Goal: Complete application form

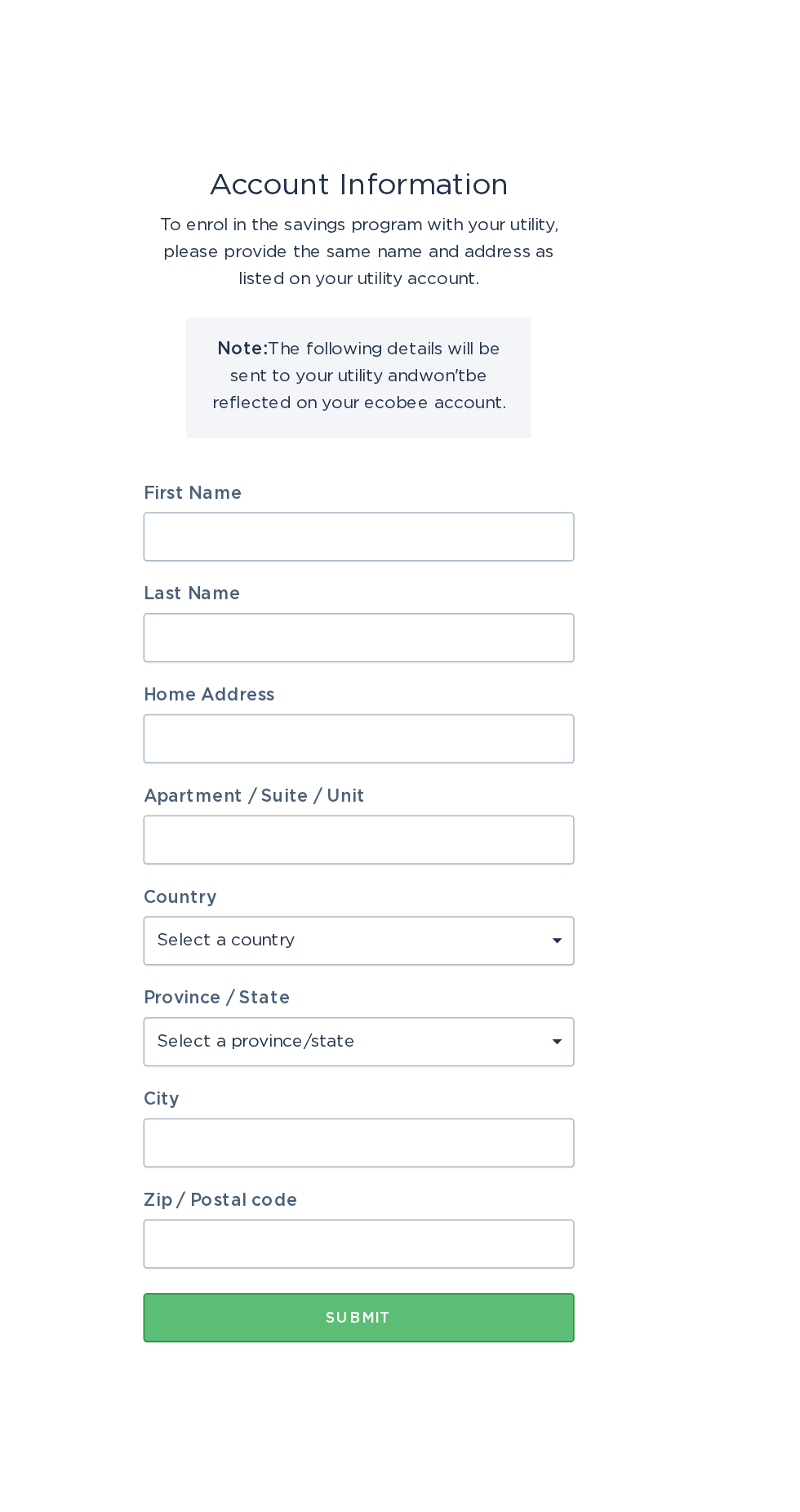
click at [273, 611] on input "First Name" at bounding box center [400, 611] width 286 height 32
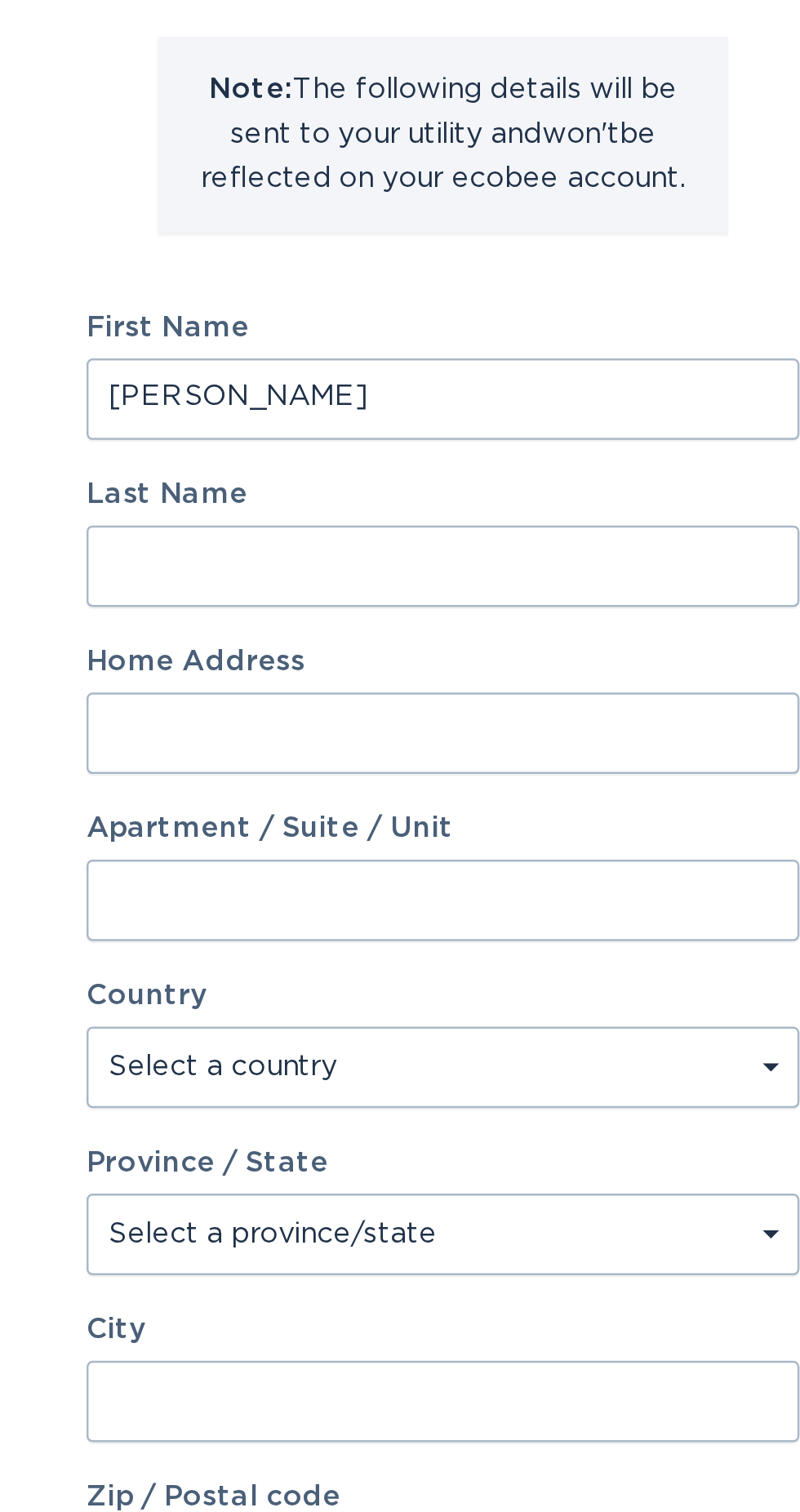
type input "[PERSON_NAME]"
click at [281, 682] on input "Last Name" at bounding box center [400, 678] width 286 height 32
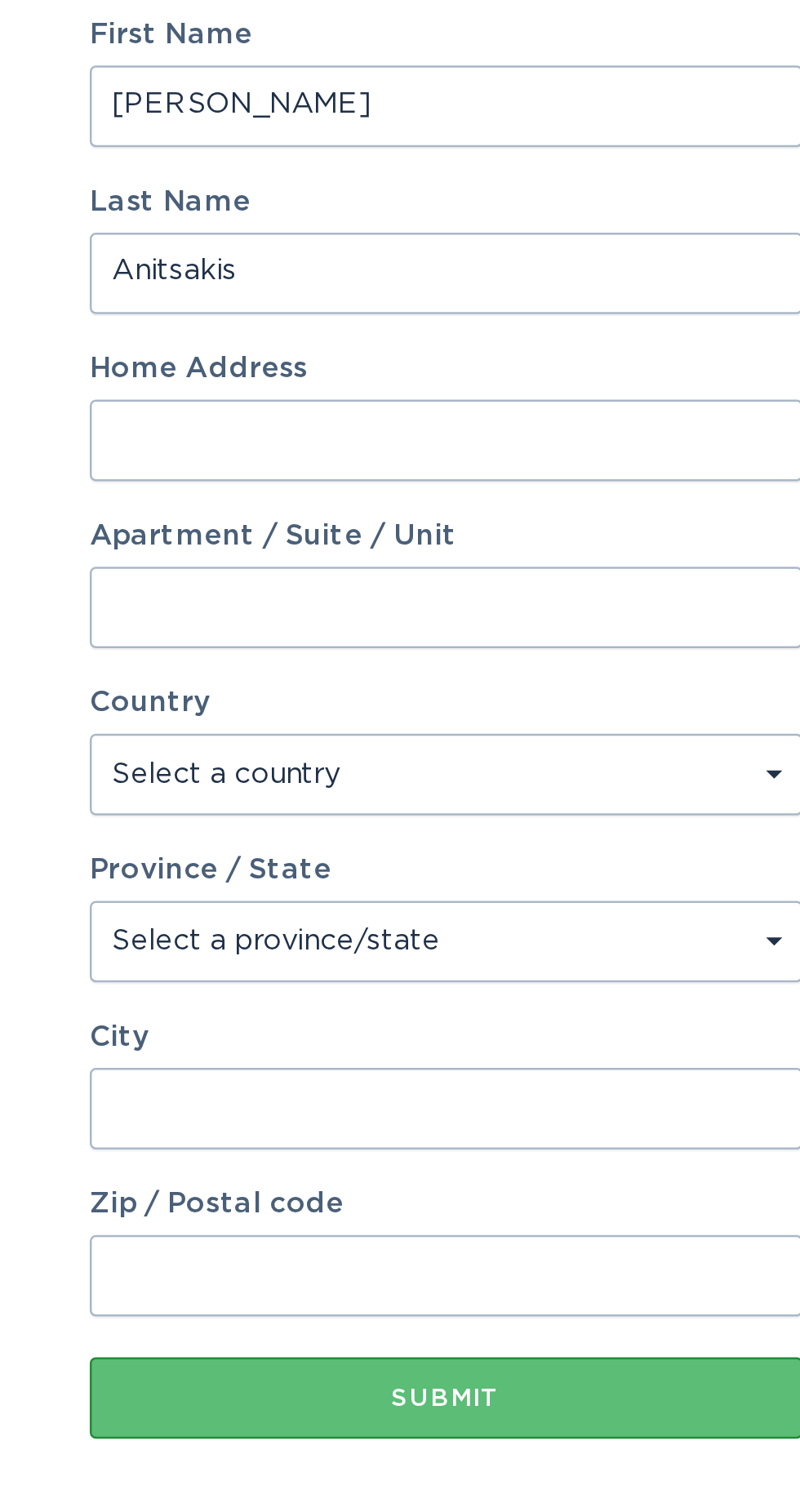
type input "Anitsakis"
click at [292, 748] on input "Home Address" at bounding box center [400, 745] width 286 height 32
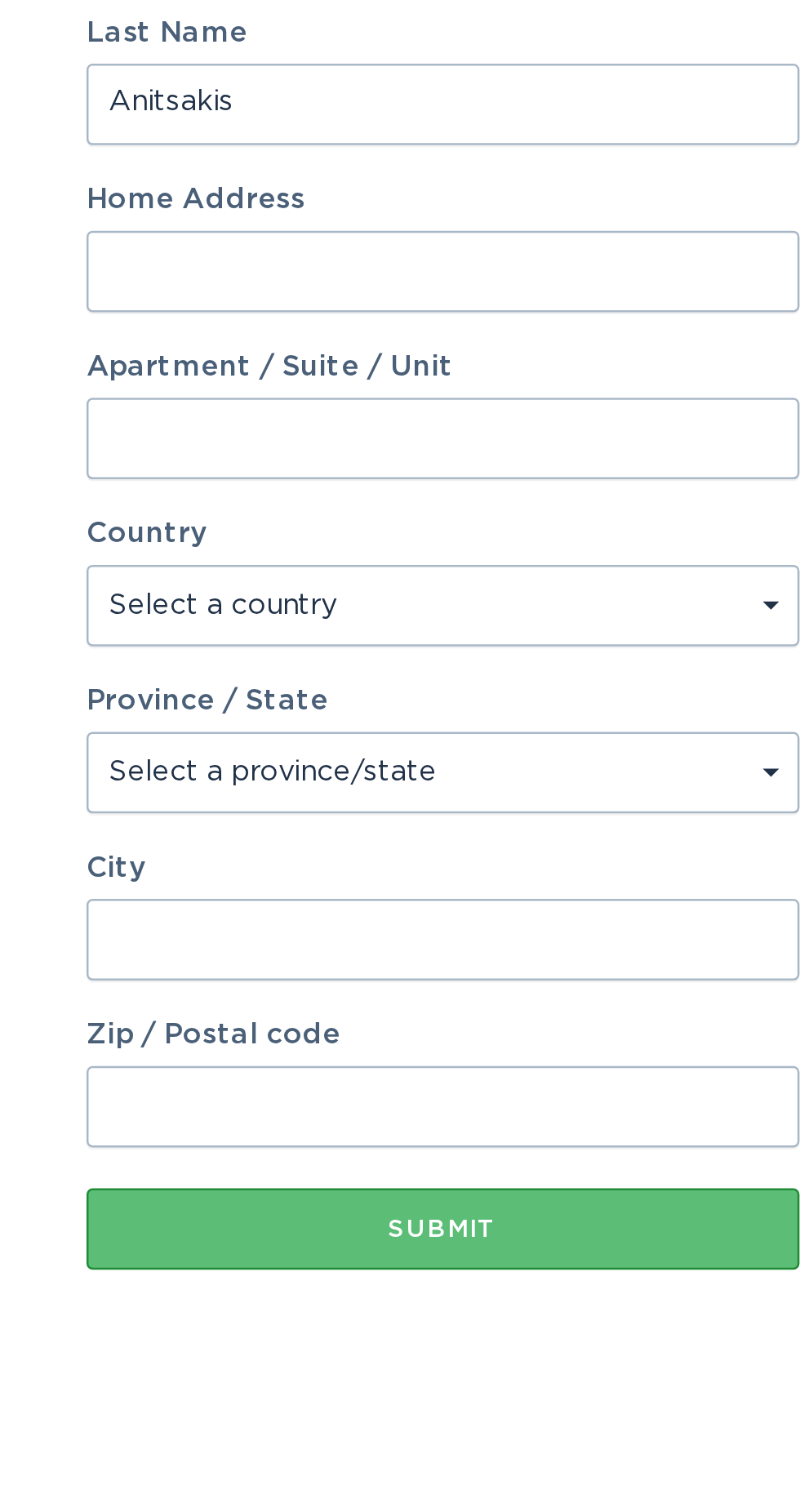
click at [276, 744] on input "Home Address" at bounding box center [400, 745] width 286 height 32
type input "[STREET_ADDRESS]"
click at [272, 813] on input "Apartment / Suite / Unit" at bounding box center [400, 812] width 286 height 32
click at [268, 891] on select "Select a country [GEOGRAPHIC_DATA] [GEOGRAPHIC_DATA]" at bounding box center [400, 879] width 286 height 32
select select "US"
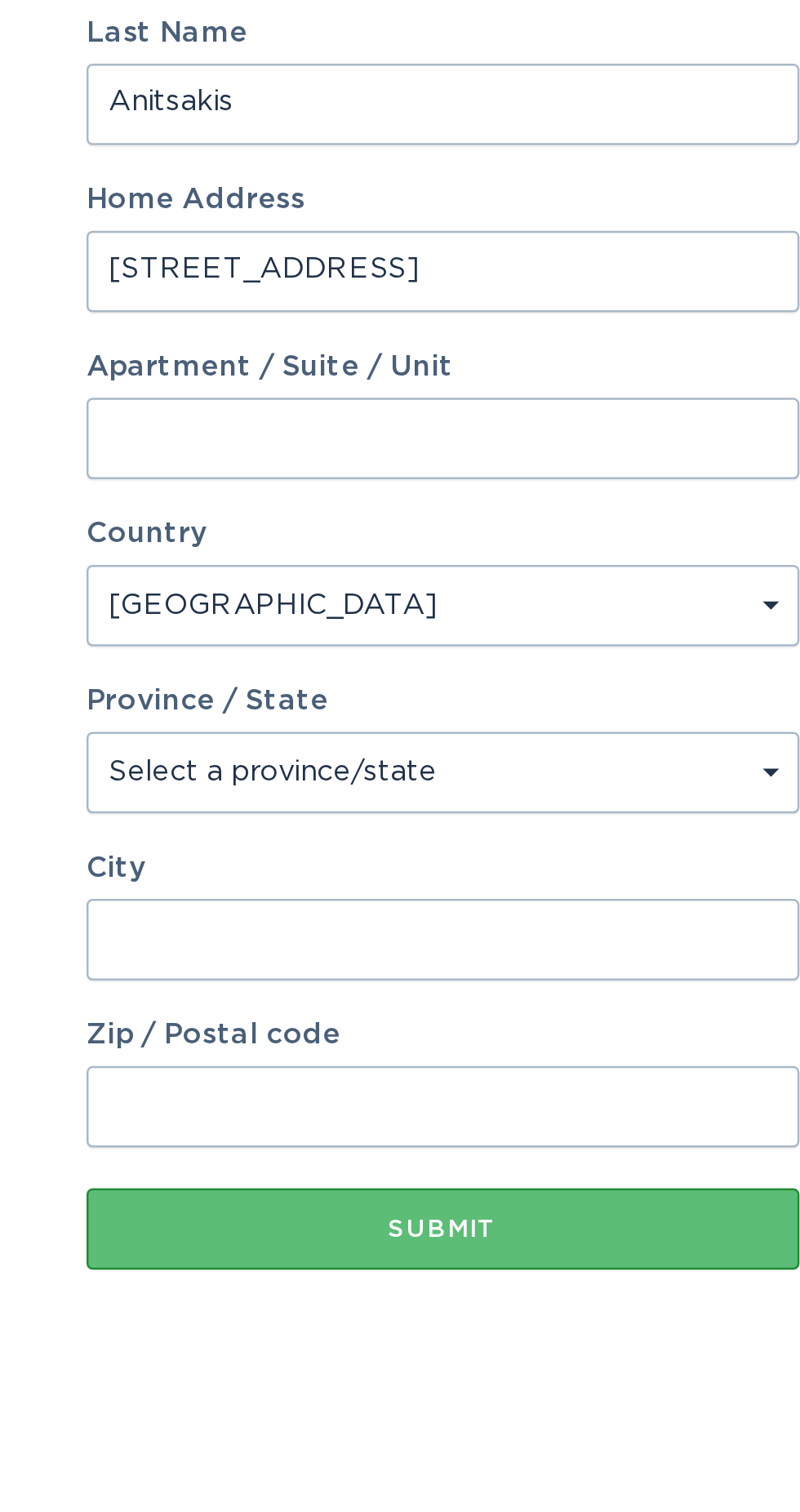
click at [257, 862] on select "Select a country [GEOGRAPHIC_DATA] [GEOGRAPHIC_DATA]" at bounding box center [400, 879] width 286 height 32
click at [280, 936] on select "Select a province/state [US_STATE] [US_STATE] [US_STATE] [US_STATE] [US_STATE] …" at bounding box center [400, 946] width 286 height 32
select select "[GEOGRAPHIC_DATA]"
click at [257, 930] on select "Select a province/state [US_STATE] [US_STATE] [US_STATE] [US_STATE] [US_STATE] …" at bounding box center [400, 946] width 286 height 32
click at [281, 1009] on input "City" at bounding box center [400, 1012] width 286 height 32
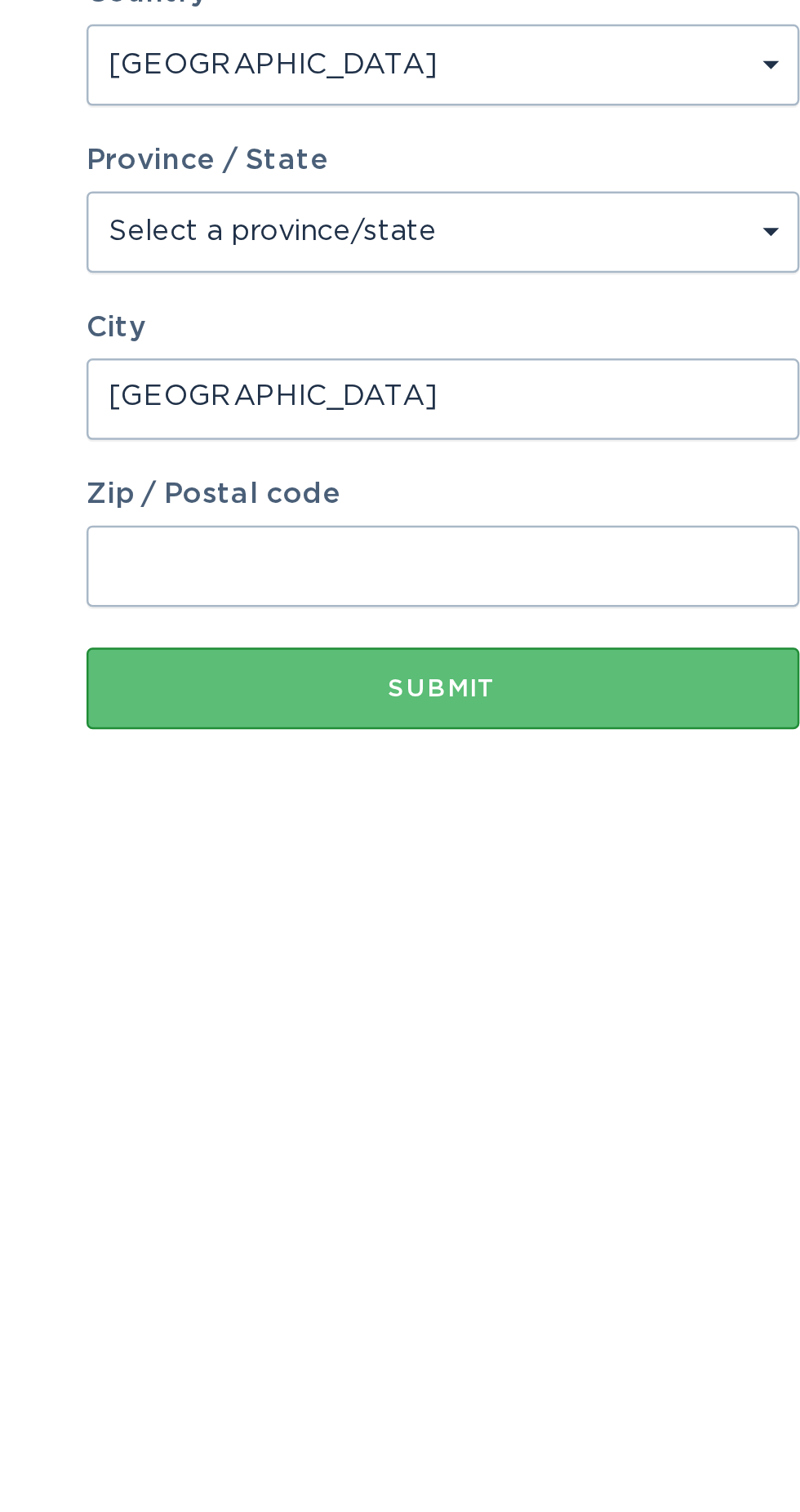
type input "[GEOGRAPHIC_DATA]"
click at [289, 1082] on input "Zip / Postal code" at bounding box center [400, 1080] width 286 height 32
type input "77008"
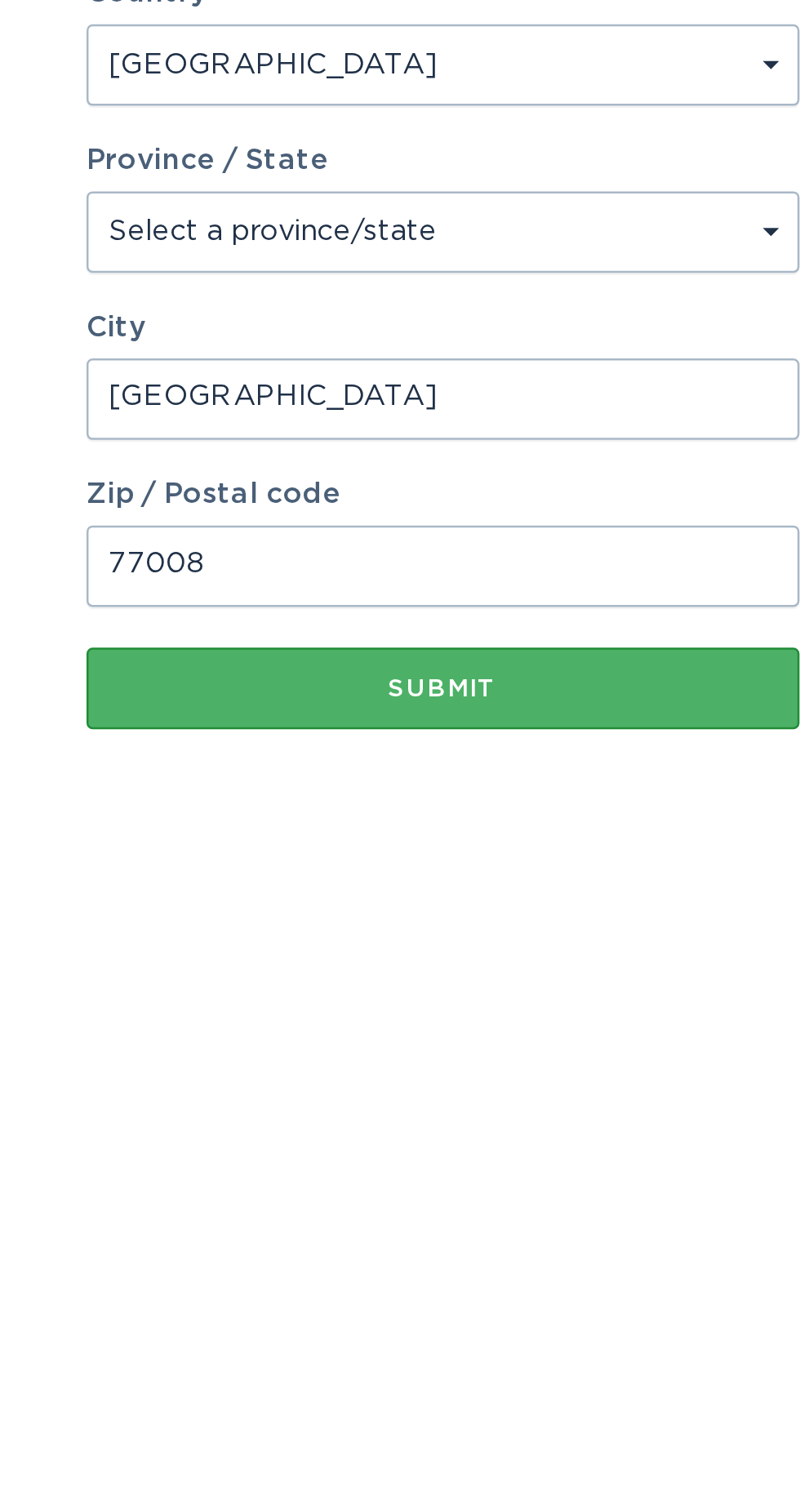
click at [290, 1123] on button "Submit" at bounding box center [400, 1128] width 286 height 32
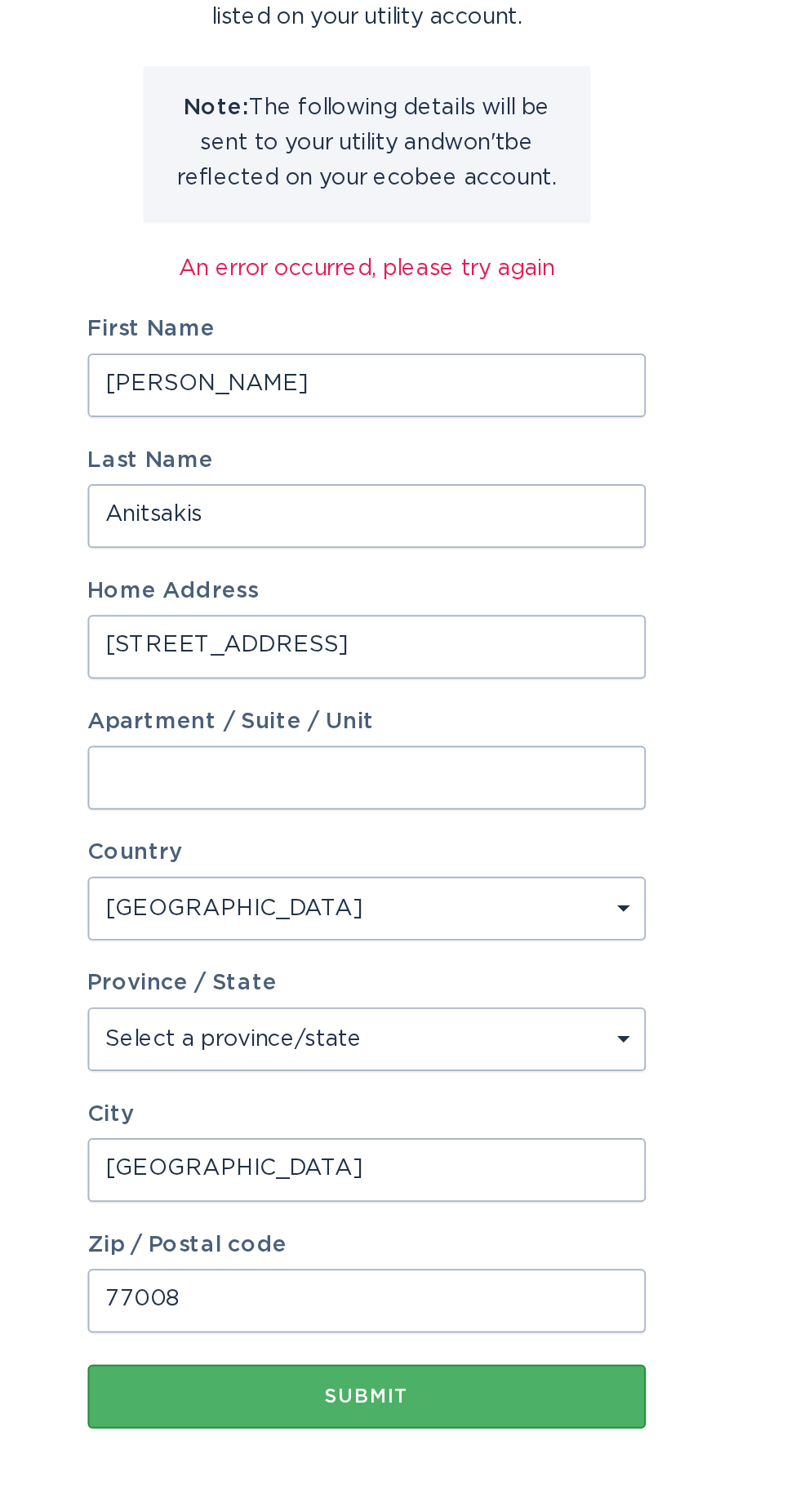
click at [467, 1143] on button "Submit" at bounding box center [400, 1138] width 286 height 32
click at [466, 1137] on div "Submit" at bounding box center [400, 1138] width 270 height 9
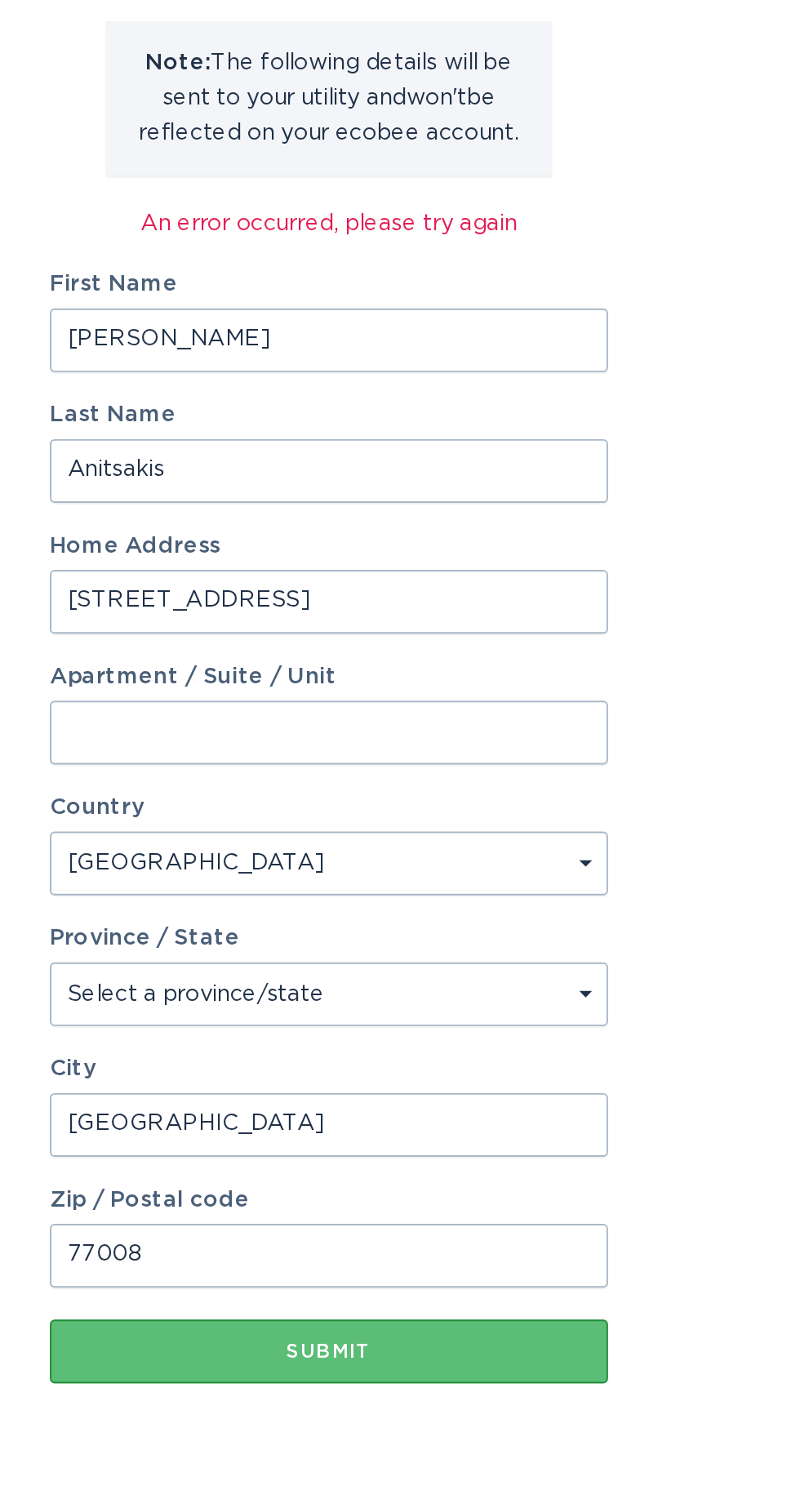
click at [410, 757] on input "[STREET_ADDRESS]" at bounding box center [400, 754] width 286 height 32
click at [370, 751] on input "[STREET_ADDRESS]" at bounding box center [400, 754] width 286 height 32
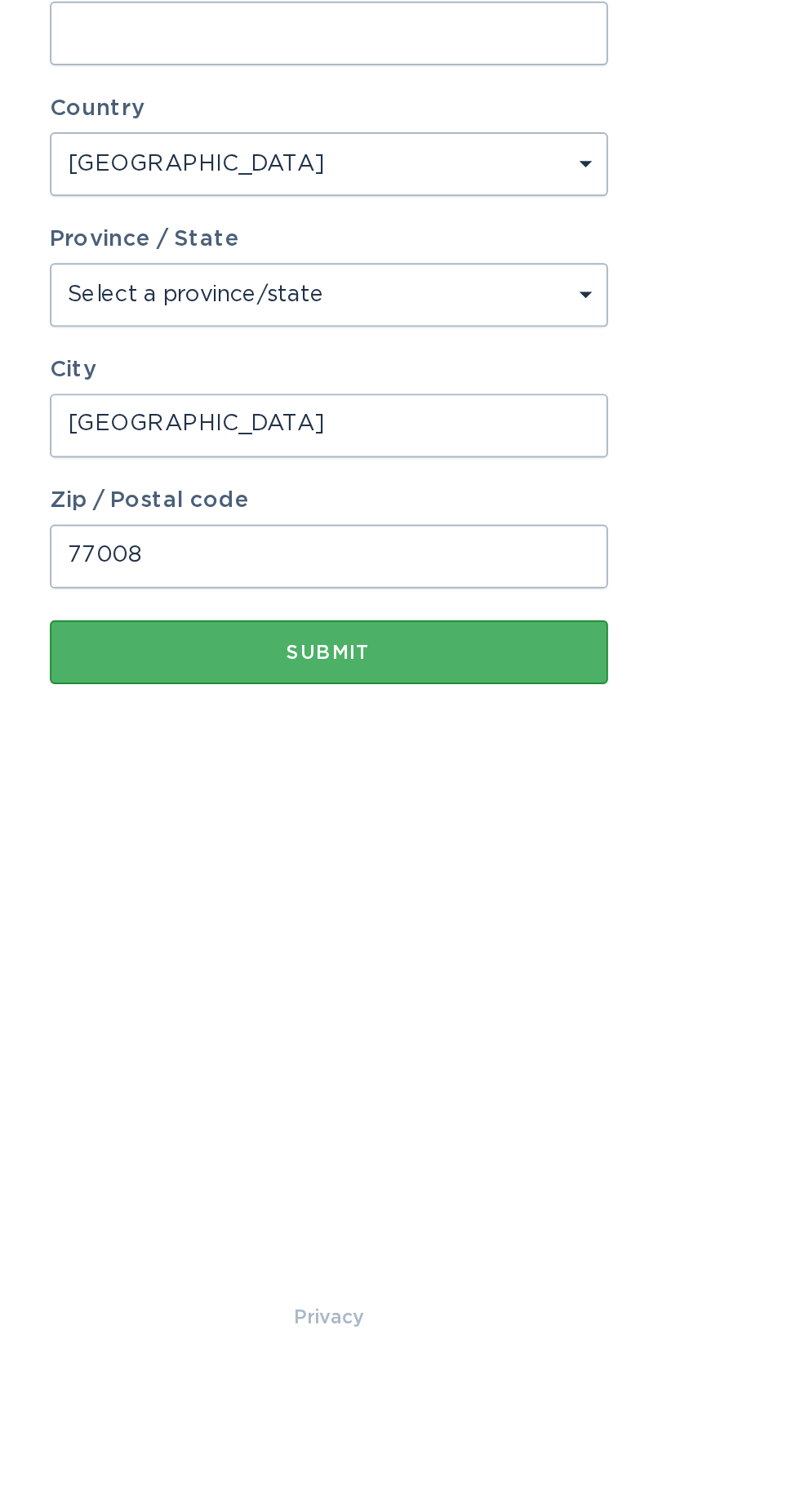
click at [342, 1140] on div "Submit" at bounding box center [400, 1138] width 270 height 9
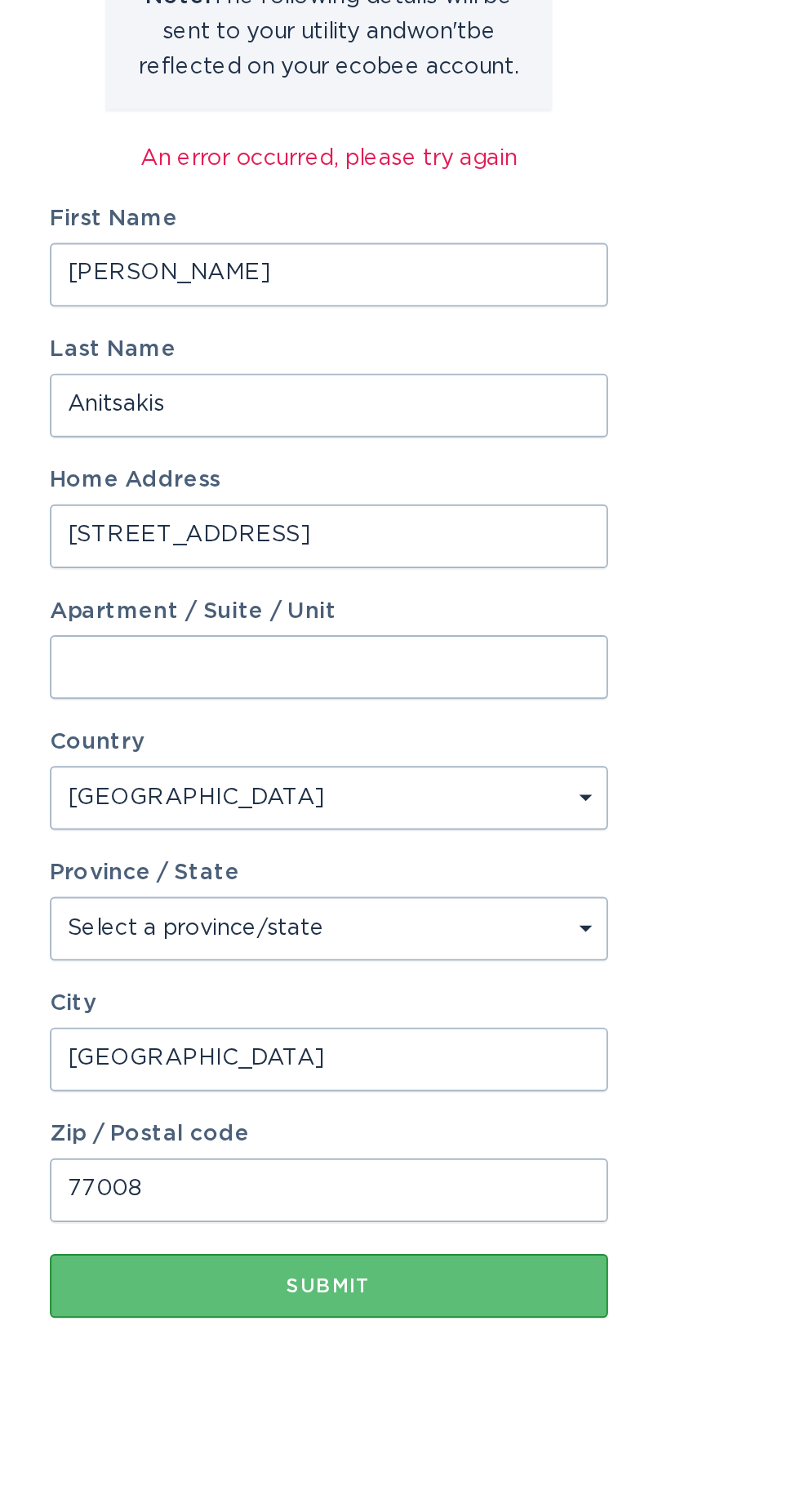
click at [389, 726] on label "Home Address" at bounding box center [400, 726] width 286 height 11
click at [389, 738] on input "[STREET_ADDRESS]" at bounding box center [400, 754] width 286 height 32
click at [403, 726] on label "Home Address" at bounding box center [400, 726] width 286 height 11
click at [403, 738] on input "[STREET_ADDRESS]" at bounding box center [400, 754] width 286 height 32
click at [406, 754] on input "[STREET_ADDRESS]" at bounding box center [400, 754] width 286 height 32
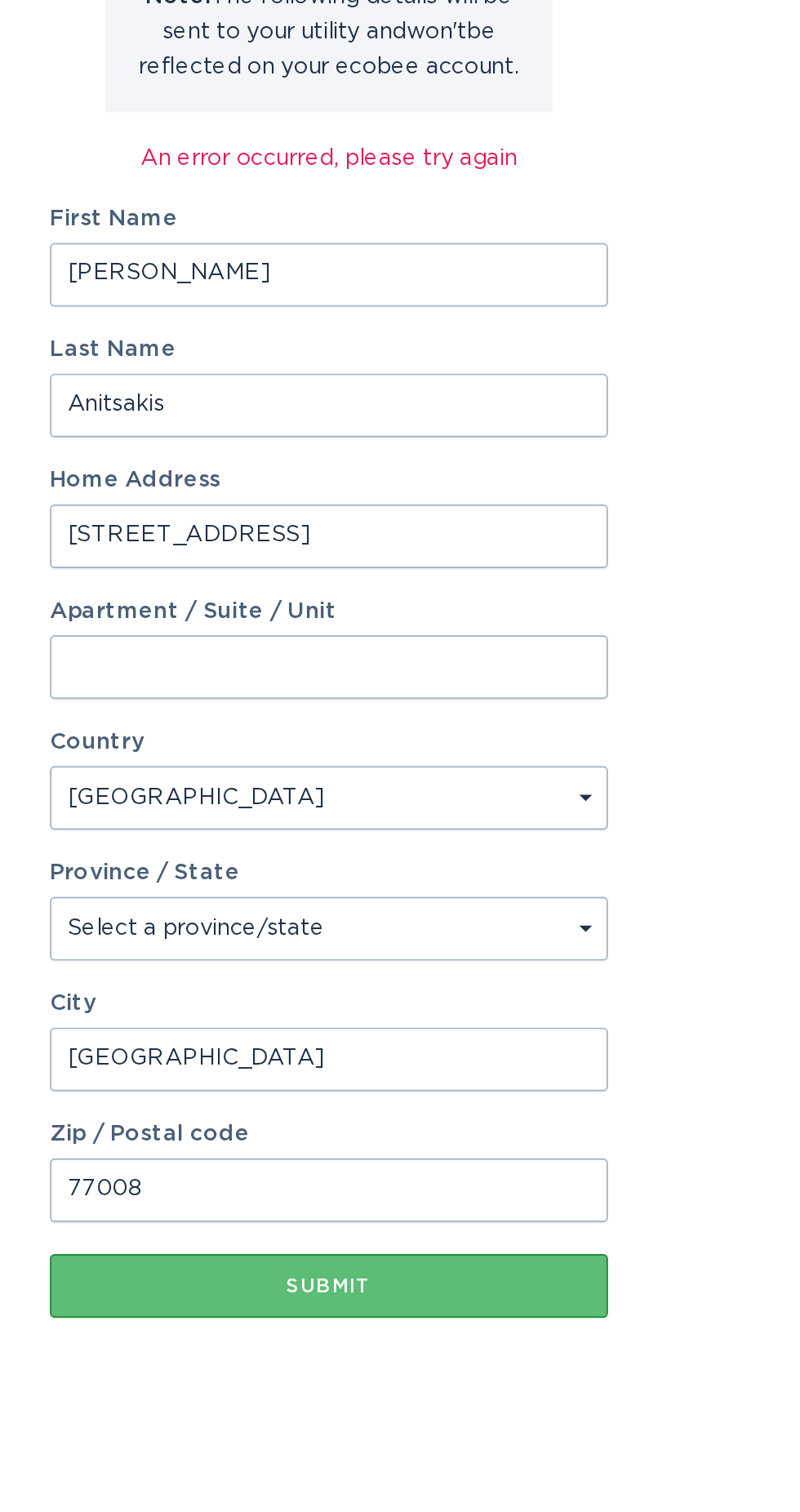
type input "[STREET_ADDRESS]"
click at [286, 817] on input "Apartment / Suite / Unit" at bounding box center [400, 821] width 286 height 32
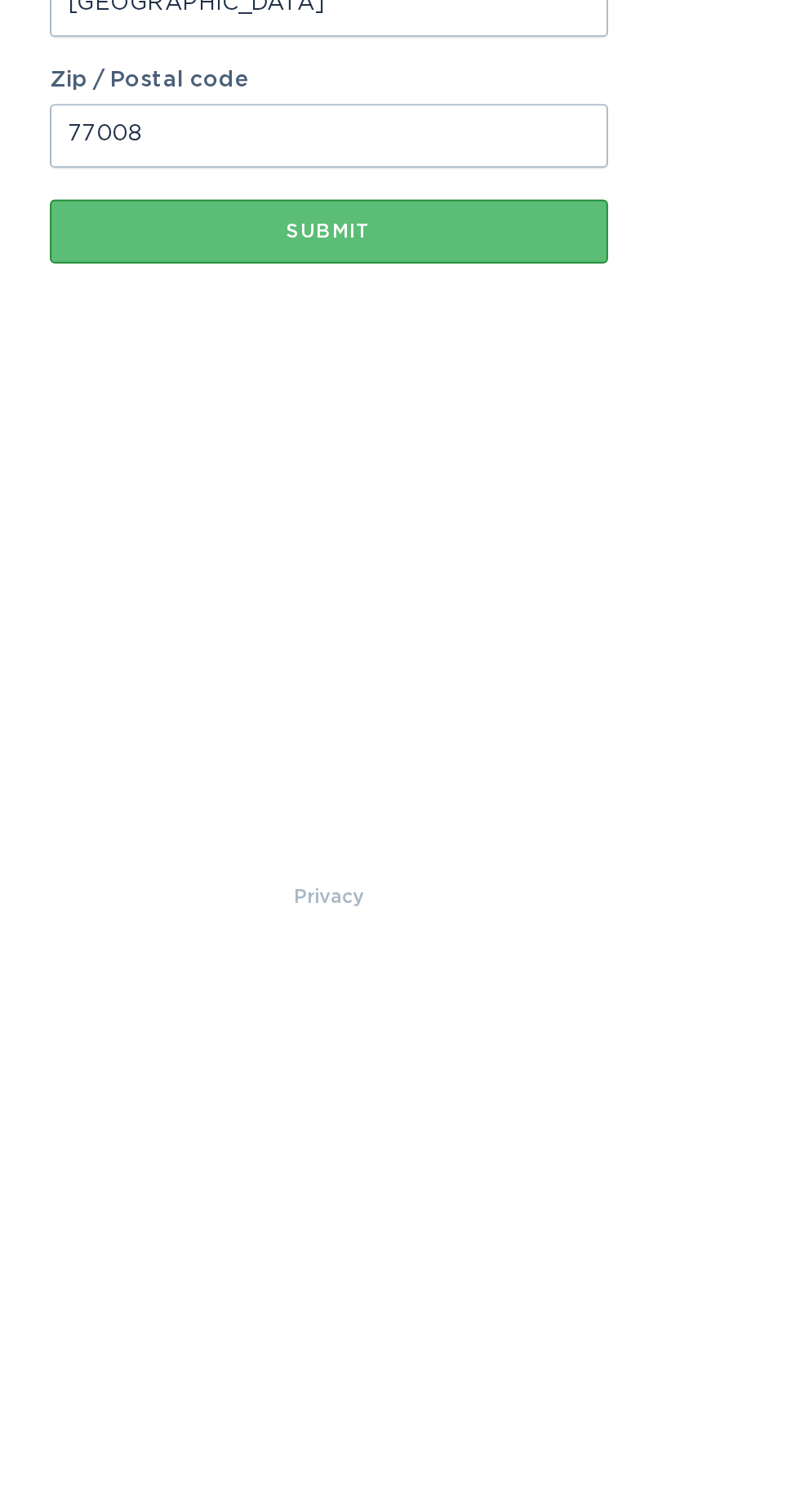
type input "#6"
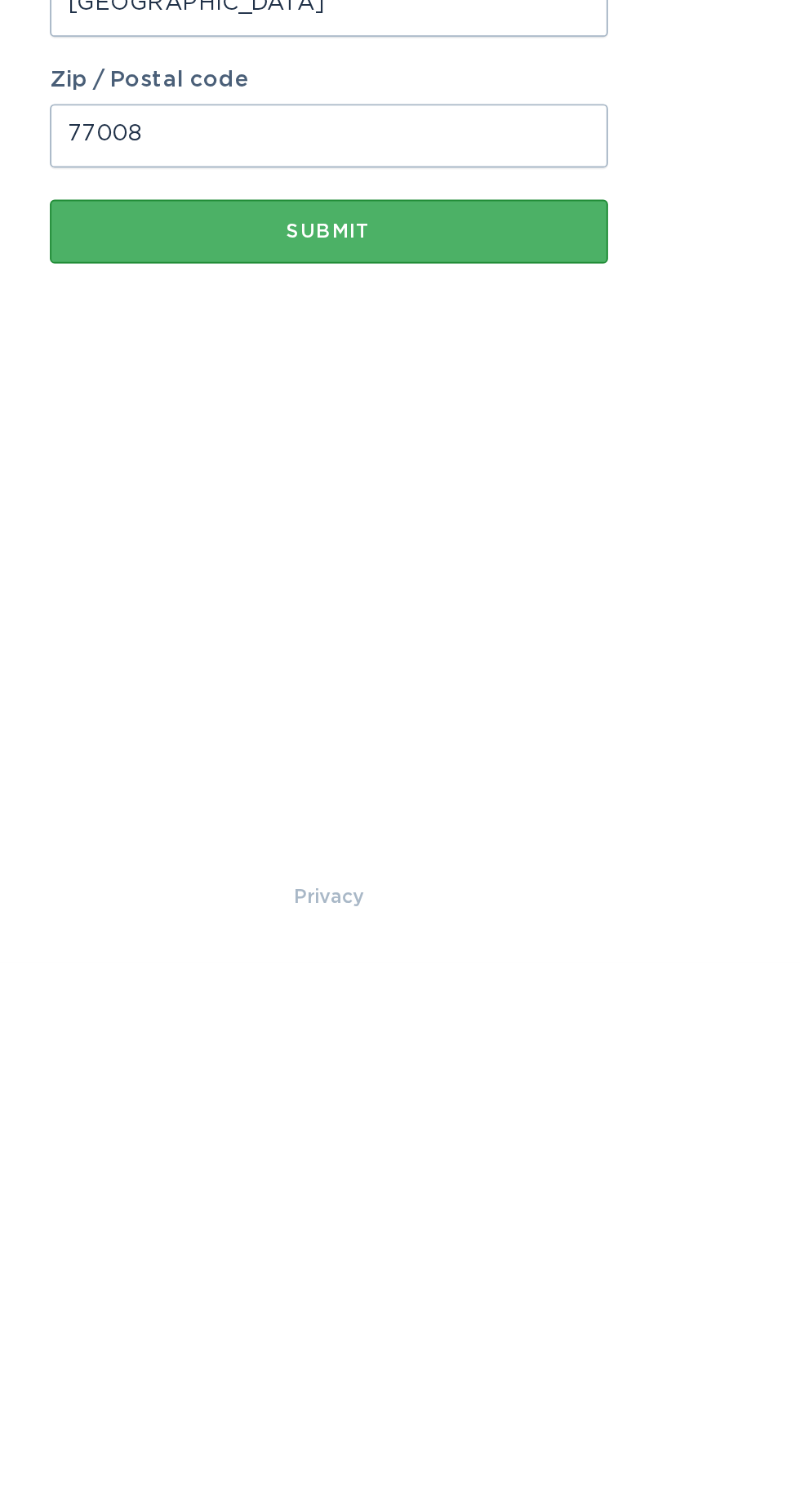
click at [302, 1143] on button "Submit" at bounding box center [400, 1138] width 286 height 32
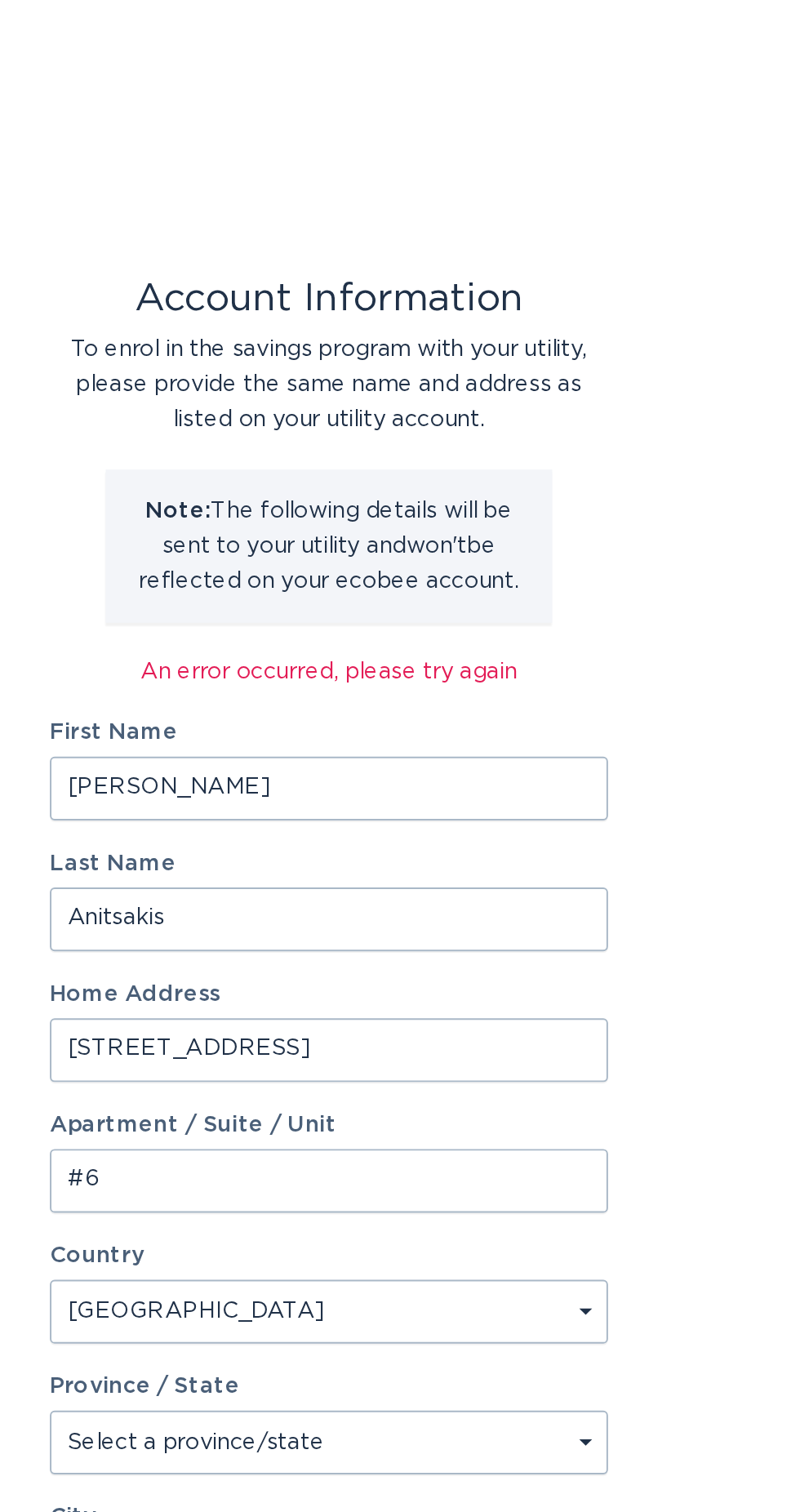
click at [314, 556] on div "An error occurred, please try again" at bounding box center [400, 560] width 286 height 18
